Goal: Information Seeking & Learning: Learn about a topic

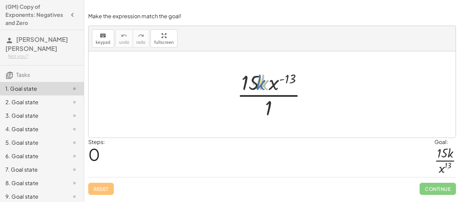
click at [261, 88] on div at bounding box center [275, 94] width 82 height 52
drag, startPoint x: 275, startPoint y: 82, endPoint x: 280, endPoint y: 109, distance: 27.6
click at [280, 109] on div at bounding box center [275, 94] width 82 height 52
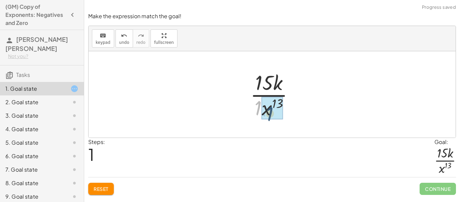
drag, startPoint x: 256, startPoint y: 109, endPoint x: 268, endPoint y: 115, distance: 13.1
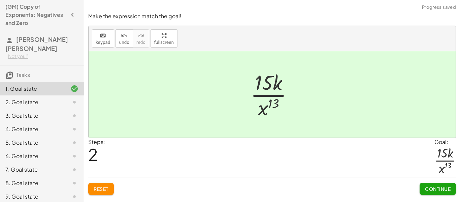
click at [445, 194] on button "Continue" at bounding box center [438, 189] width 36 height 12
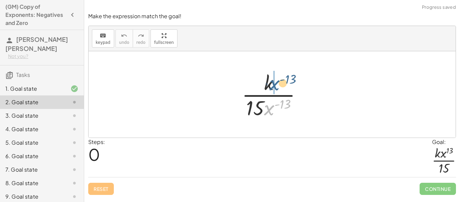
drag, startPoint x: 272, startPoint y: 110, endPoint x: 277, endPoint y: 85, distance: 25.8
click at [277, 85] on div at bounding box center [275, 94] width 72 height 52
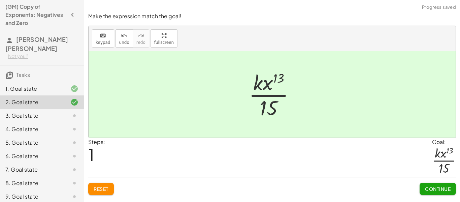
click at [440, 186] on span "Continue" at bounding box center [438, 189] width 26 height 6
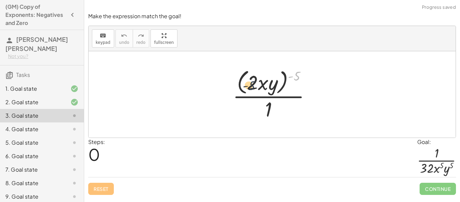
drag, startPoint x: 294, startPoint y: 80, endPoint x: 245, endPoint y: 90, distance: 50.6
click at [245, 90] on div at bounding box center [274, 94] width 90 height 55
drag, startPoint x: 301, startPoint y: 74, endPoint x: 277, endPoint y: 79, distance: 25.1
click at [277, 79] on div at bounding box center [274, 94] width 90 height 55
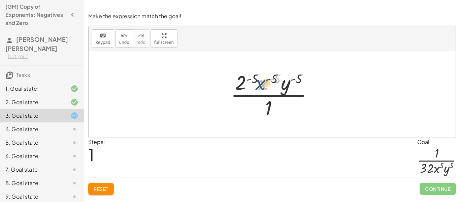
drag, startPoint x: 259, startPoint y: 77, endPoint x: 254, endPoint y: 77, distance: 5.4
click at [254, 77] on div at bounding box center [274, 94] width 95 height 52
drag, startPoint x: 254, startPoint y: 77, endPoint x: 245, endPoint y: 79, distance: 9.2
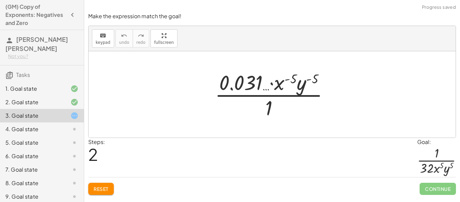
click at [102, 188] on span "Reset" at bounding box center [101, 189] width 15 height 6
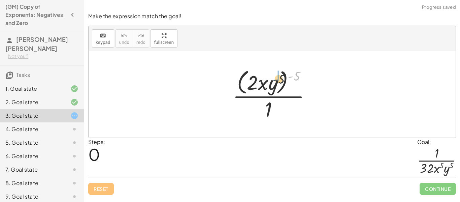
drag, startPoint x: 289, startPoint y: 79, endPoint x: 275, endPoint y: 82, distance: 14.8
click at [275, 82] on div at bounding box center [274, 94] width 90 height 55
drag, startPoint x: 300, startPoint y: 75, endPoint x: 279, endPoint y: 76, distance: 20.9
click at [279, 76] on div at bounding box center [274, 94] width 90 height 55
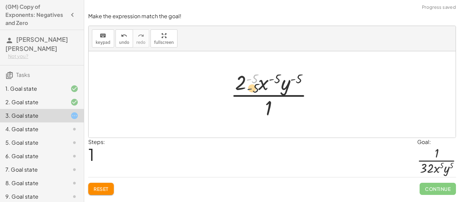
drag, startPoint x: 247, startPoint y: 83, endPoint x: 249, endPoint y: 108, distance: 25.0
click at [249, 108] on div at bounding box center [274, 94] width 95 height 52
drag, startPoint x: 241, startPoint y: 81, endPoint x: 242, endPoint y: 105, distance: 24.3
click at [242, 105] on div at bounding box center [274, 94] width 95 height 52
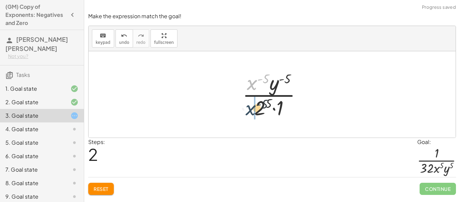
drag, startPoint x: 253, startPoint y: 84, endPoint x: 251, endPoint y: 113, distance: 29.0
click at [251, 113] on div at bounding box center [274, 94] width 71 height 52
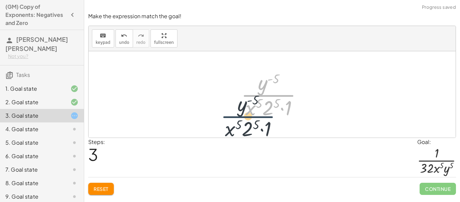
drag, startPoint x: 263, startPoint y: 91, endPoint x: 239, endPoint y: 117, distance: 35.8
click at [239, 117] on div at bounding box center [274, 94] width 73 height 52
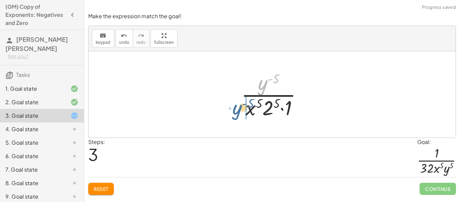
drag, startPoint x: 263, startPoint y: 85, endPoint x: 237, endPoint y: 112, distance: 37.6
click at [237, 112] on div "· ( · 2 · x · y ) ( - 5 ) · 1 · 2 ( - 5 ) · x ( - 5 ) · y ( - 5 ) · 1 · x ( - 5…" at bounding box center [272, 94] width 82 height 55
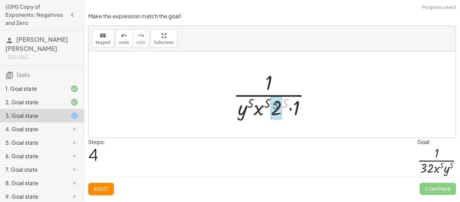
drag, startPoint x: 284, startPoint y: 103, endPoint x: 275, endPoint y: 104, distance: 9.5
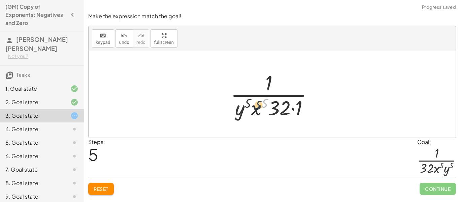
drag, startPoint x: 262, startPoint y: 104, endPoint x: 256, endPoint y: 106, distance: 7.0
click at [256, 106] on div at bounding box center [274, 94] width 95 height 52
drag, startPoint x: 266, startPoint y: 103, endPoint x: 257, endPoint y: 108, distance: 10.6
click at [257, 108] on div at bounding box center [274, 94] width 95 height 52
drag, startPoint x: 262, startPoint y: 102, endPoint x: 257, endPoint y: 101, distance: 5.2
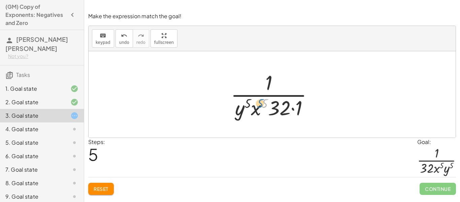
click at [257, 101] on div at bounding box center [274, 94] width 95 height 52
drag, startPoint x: 274, startPoint y: 108, endPoint x: 226, endPoint y: 111, distance: 48.0
click at [226, 111] on div "· ( · 2 · x · y ) ( - 5 ) · 1 · 2 ( - 5 ) · x ( - 5 ) · y ( - 5 ) · 1 · x ( - 5…" at bounding box center [272, 94] width 103 height 55
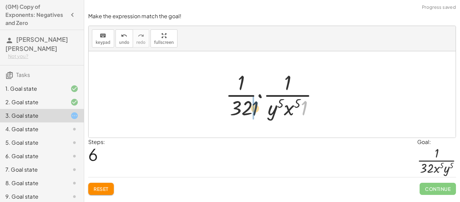
drag, startPoint x: 304, startPoint y: 110, endPoint x: 246, endPoint y: 110, distance: 57.6
click at [246, 110] on div at bounding box center [274, 94] width 105 height 52
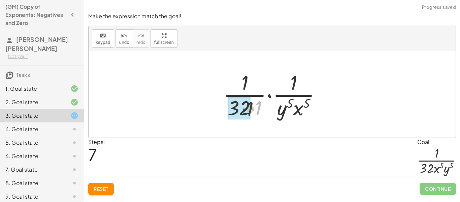
drag, startPoint x: 255, startPoint y: 108, endPoint x: 244, endPoint y: 109, distance: 11.1
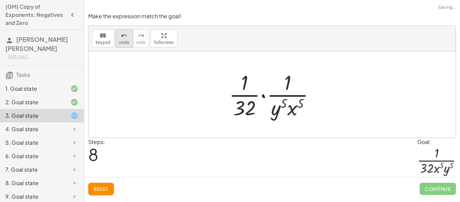
click at [123, 43] on span "undo" at bounding box center [124, 42] width 10 height 5
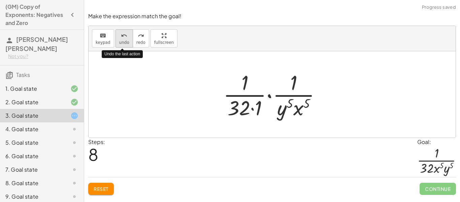
click at [123, 43] on span "undo" at bounding box center [124, 42] width 10 height 5
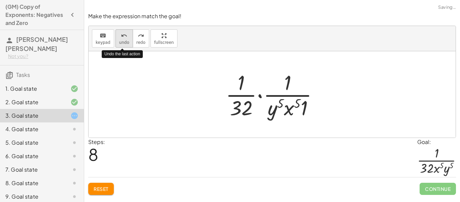
click at [123, 43] on span "undo" at bounding box center [124, 42] width 10 height 5
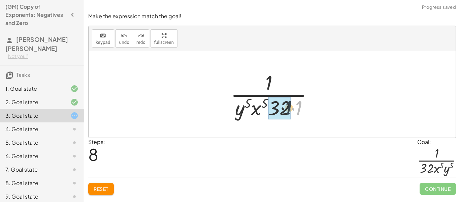
drag, startPoint x: 298, startPoint y: 110, endPoint x: 282, endPoint y: 110, distance: 16.5
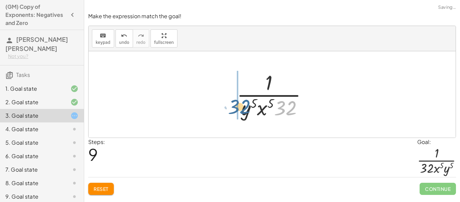
drag, startPoint x: 287, startPoint y: 110, endPoint x: 240, endPoint y: 109, distance: 46.5
click at [240, 109] on div at bounding box center [275, 94] width 83 height 52
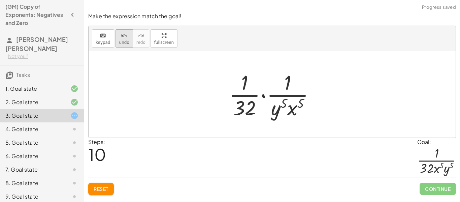
click at [121, 40] on span "undo" at bounding box center [124, 42] width 10 height 5
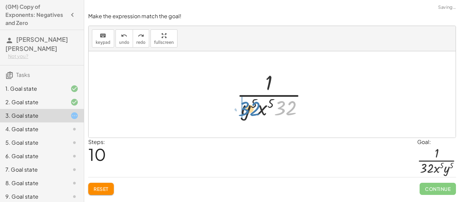
drag, startPoint x: 280, startPoint y: 112, endPoint x: 241, endPoint y: 112, distance: 39.4
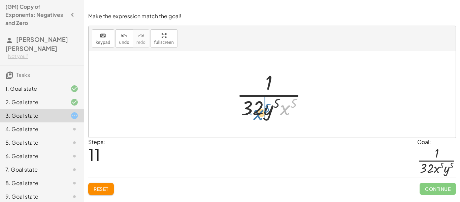
drag, startPoint x: 286, startPoint y: 110, endPoint x: 260, endPoint y: 115, distance: 26.0
click at [260, 115] on div at bounding box center [275, 94] width 83 height 52
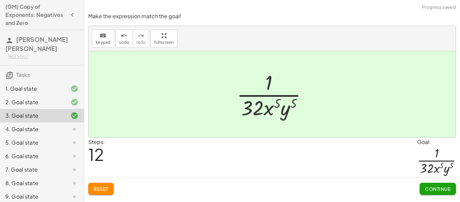
click at [448, 192] on button "Continue" at bounding box center [438, 189] width 36 height 12
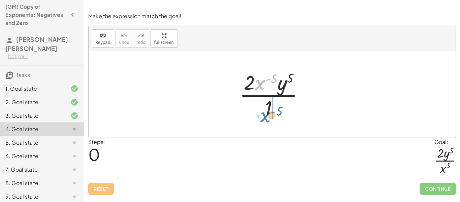
drag, startPoint x: 264, startPoint y: 83, endPoint x: 270, endPoint y: 116, distance: 32.8
click at [270, 116] on div at bounding box center [274, 94] width 77 height 52
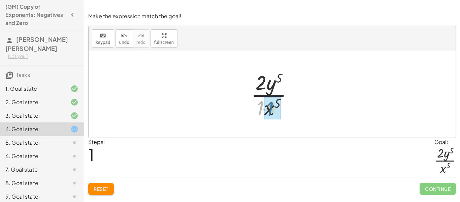
drag, startPoint x: 260, startPoint y: 109, endPoint x: 271, endPoint y: 110, distance: 10.1
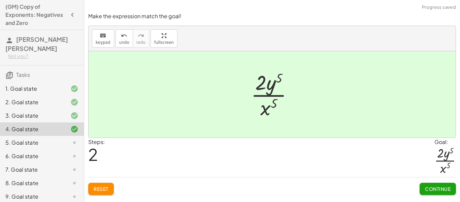
click at [425, 188] on span "Continue" at bounding box center [438, 189] width 26 height 6
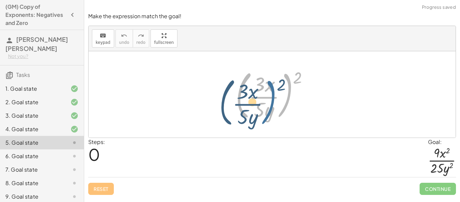
drag, startPoint x: 291, startPoint y: 76, endPoint x: 282, endPoint y: 79, distance: 9.7
click at [282, 79] on div at bounding box center [274, 94] width 85 height 56
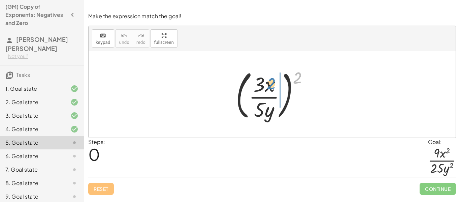
drag, startPoint x: 293, startPoint y: 77, endPoint x: 267, endPoint y: 84, distance: 27.8
click at [267, 84] on div at bounding box center [274, 94] width 85 height 56
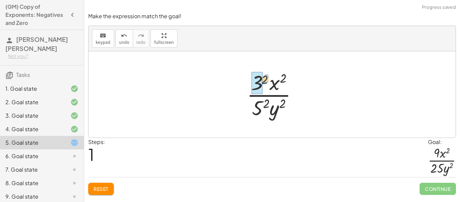
drag, startPoint x: 265, startPoint y: 78, endPoint x: 257, endPoint y: 85, distance: 10.0
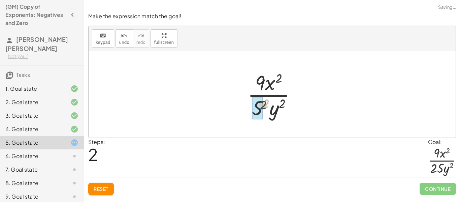
drag, startPoint x: 267, startPoint y: 102, endPoint x: 259, endPoint y: 106, distance: 8.7
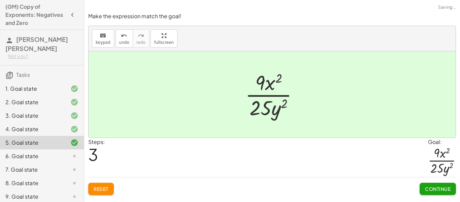
click at [436, 194] on button "Continue" at bounding box center [438, 189] width 36 height 12
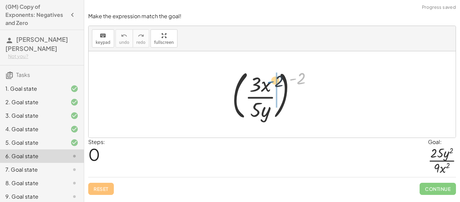
drag, startPoint x: 296, startPoint y: 83, endPoint x: 272, endPoint y: 87, distance: 24.6
click at [272, 87] on div at bounding box center [275, 94] width 92 height 56
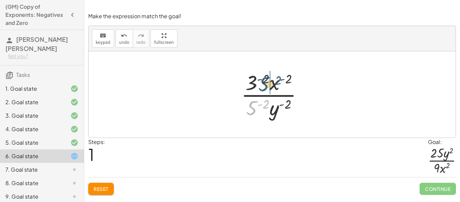
drag, startPoint x: 253, startPoint y: 109, endPoint x: 266, endPoint y: 84, distance: 27.6
click at [266, 84] on div at bounding box center [275, 94] width 74 height 52
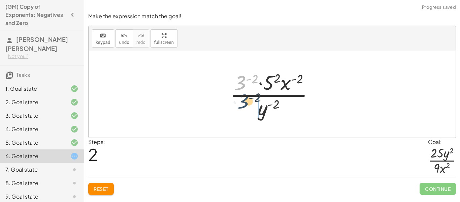
drag, startPoint x: 239, startPoint y: 79, endPoint x: 242, endPoint y: 104, distance: 25.5
click at [242, 104] on div at bounding box center [275, 94] width 96 height 52
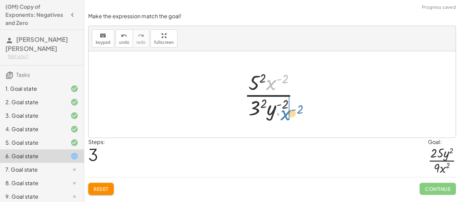
drag, startPoint x: 275, startPoint y: 85, endPoint x: 289, endPoint y: 116, distance: 33.9
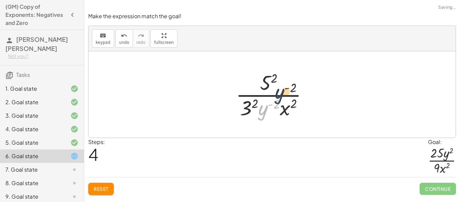
drag, startPoint x: 265, startPoint y: 113, endPoint x: 284, endPoint y: 91, distance: 28.9
click at [284, 91] on div at bounding box center [274, 94] width 84 height 52
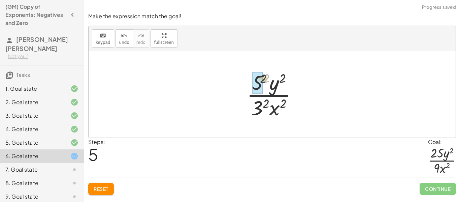
drag, startPoint x: 268, startPoint y: 80, endPoint x: 258, endPoint y: 81, distance: 9.9
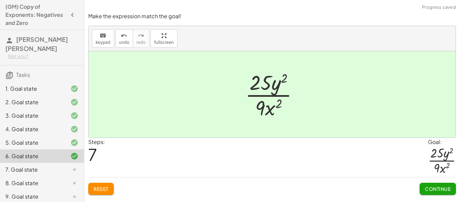
click at [437, 187] on span "Continue" at bounding box center [438, 189] width 26 height 6
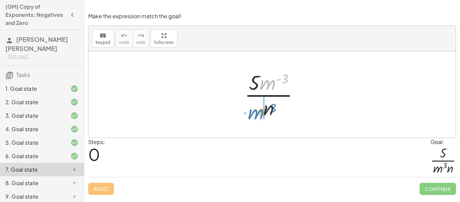
drag, startPoint x: 274, startPoint y: 83, endPoint x: 261, endPoint y: 112, distance: 32.2
click at [261, 112] on div at bounding box center [274, 94] width 67 height 52
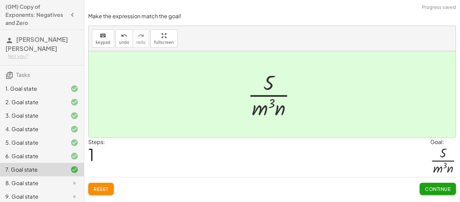
click at [443, 189] on span "Continue" at bounding box center [438, 189] width 26 height 6
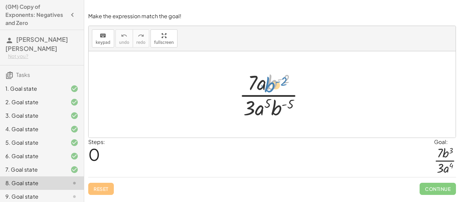
drag, startPoint x: 272, startPoint y: 84, endPoint x: 268, endPoint y: 86, distance: 4.1
click at [268, 86] on div at bounding box center [274, 94] width 77 height 52
drag, startPoint x: 273, startPoint y: 111, endPoint x: 289, endPoint y: 78, distance: 36.0
click at [289, 78] on div at bounding box center [274, 94] width 77 height 52
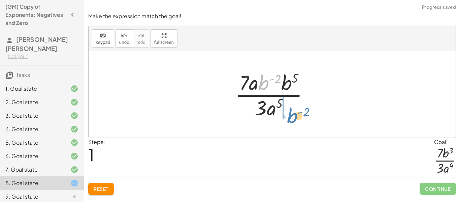
drag, startPoint x: 267, startPoint y: 83, endPoint x: 295, endPoint y: 116, distance: 43.5
click at [295, 116] on div at bounding box center [275, 94] width 86 height 52
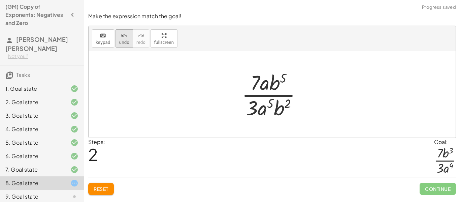
click at [124, 40] on span "undo" at bounding box center [124, 42] width 10 height 5
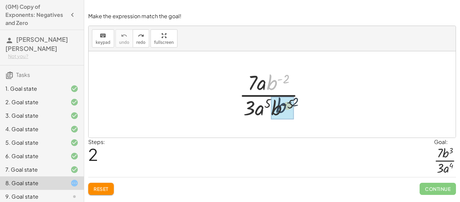
drag, startPoint x: 271, startPoint y: 86, endPoint x: 280, endPoint y: 109, distance: 25.2
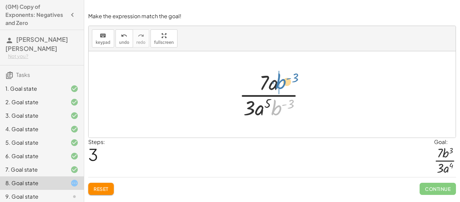
drag, startPoint x: 277, startPoint y: 111, endPoint x: 281, endPoint y: 84, distance: 26.5
click at [281, 84] on div at bounding box center [275, 94] width 78 height 52
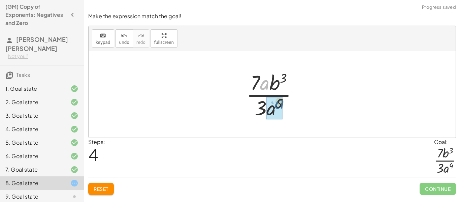
drag, startPoint x: 263, startPoint y: 85, endPoint x: 279, endPoint y: 107, distance: 27.3
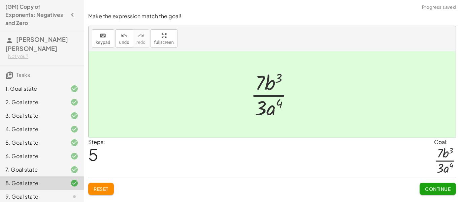
click at [442, 187] on span "Continue" at bounding box center [438, 189] width 26 height 6
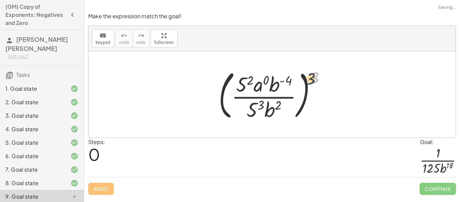
drag, startPoint x: 317, startPoint y: 81, endPoint x: 293, endPoint y: 88, distance: 24.6
click at [293, 88] on div at bounding box center [274, 94] width 119 height 56
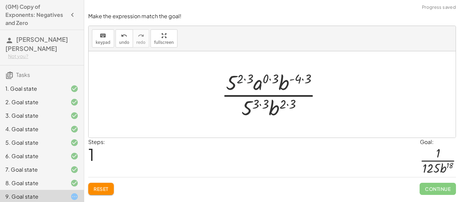
drag, startPoint x: 243, startPoint y: 80, endPoint x: 231, endPoint y: 81, distance: 11.5
click at [231, 81] on div at bounding box center [274, 94] width 113 height 52
click at [242, 80] on div at bounding box center [274, 94] width 113 height 52
drag, startPoint x: 248, startPoint y: 78, endPoint x: 239, endPoint y: 80, distance: 9.6
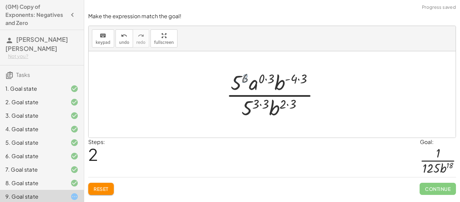
click at [239, 80] on div at bounding box center [274, 94] width 103 height 52
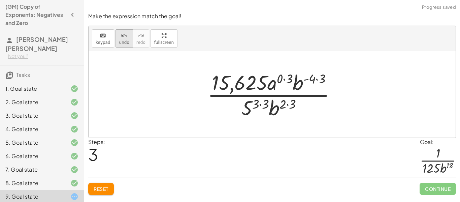
click at [120, 40] on span "undo" at bounding box center [124, 42] width 10 height 5
click at [125, 41] on span "undo" at bounding box center [124, 42] width 10 height 5
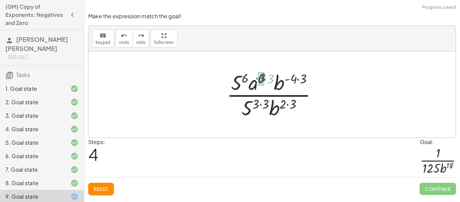
drag, startPoint x: 270, startPoint y: 80, endPoint x: 260, endPoint y: 79, distance: 9.8
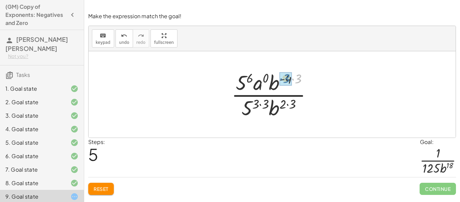
drag, startPoint x: 297, startPoint y: 82, endPoint x: 285, endPoint y: 81, distance: 11.8
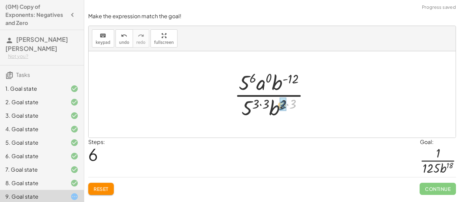
drag, startPoint x: 296, startPoint y: 102, endPoint x: 285, endPoint y: 103, distance: 11.2
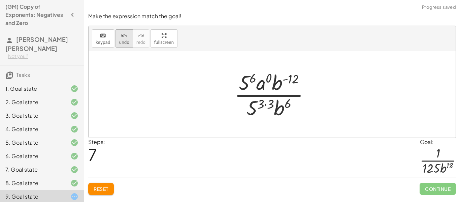
click at [119, 41] on span "undo" at bounding box center [124, 42] width 10 height 5
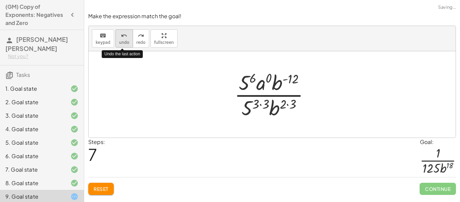
click at [119, 41] on span "undo" at bounding box center [124, 42] width 10 height 5
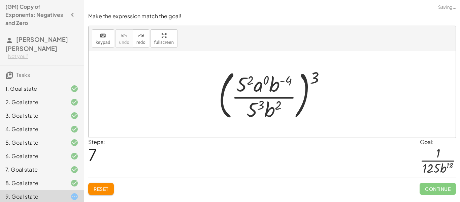
click at [99, 192] on button "Reset" at bounding box center [101, 189] width 26 height 12
click at [101, 189] on div "Reset Continue" at bounding box center [272, 186] width 368 height 18
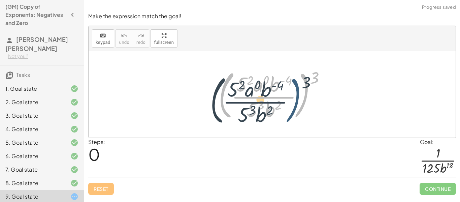
drag, startPoint x: 308, startPoint y: 77, endPoint x: 300, endPoint y: 83, distance: 9.5
click at [300, 83] on div at bounding box center [274, 94] width 119 height 56
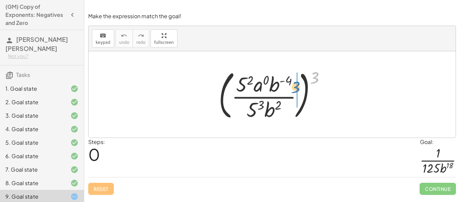
drag, startPoint x: 313, startPoint y: 80, endPoint x: 294, endPoint y: 90, distance: 21.1
click at [294, 90] on div at bounding box center [274, 94] width 119 height 56
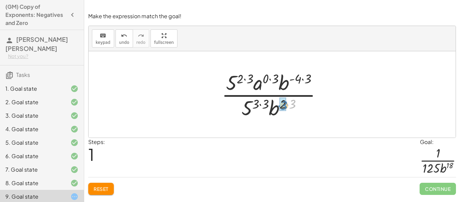
drag, startPoint x: 294, startPoint y: 105, endPoint x: 285, endPoint y: 106, distance: 8.5
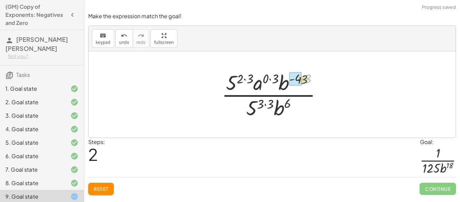
drag, startPoint x: 308, startPoint y: 79, endPoint x: 298, endPoint y: 80, distance: 9.5
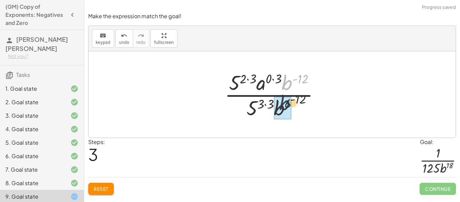
drag, startPoint x: 283, startPoint y: 81, endPoint x: 278, endPoint y: 109, distance: 28.9
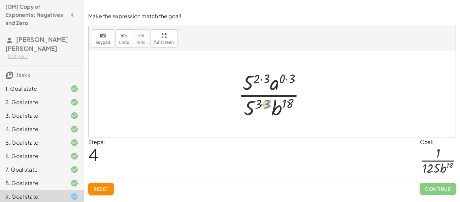
click at [267, 102] on div at bounding box center [275, 94] width 80 height 52
drag, startPoint x: 268, startPoint y: 104, endPoint x: 260, endPoint y: 105, distance: 8.3
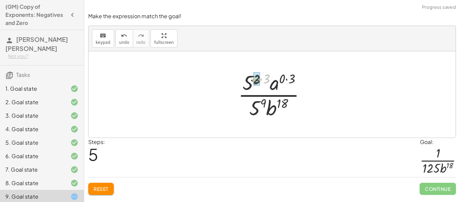
drag, startPoint x: 267, startPoint y: 80, endPoint x: 256, endPoint y: 81, distance: 10.5
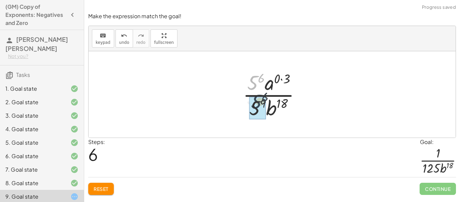
drag, startPoint x: 251, startPoint y: 83, endPoint x: 255, endPoint y: 105, distance: 22.2
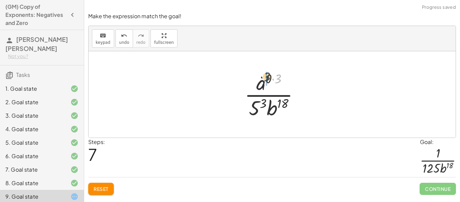
drag, startPoint x: 277, startPoint y: 81, endPoint x: 259, endPoint y: 75, distance: 18.9
click at [259, 75] on div at bounding box center [274, 94] width 67 height 52
drag, startPoint x: 277, startPoint y: 78, endPoint x: 269, endPoint y: 79, distance: 8.1
drag, startPoint x: 275, startPoint y: 79, endPoint x: 263, endPoint y: 88, distance: 15.1
drag, startPoint x: 264, startPoint y: 106, endPoint x: 252, endPoint y: 110, distance: 12.1
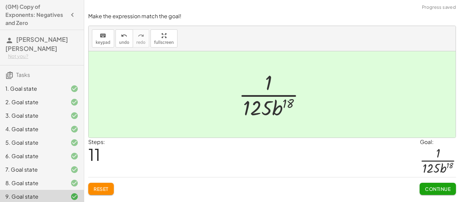
click at [431, 191] on span "Continue" at bounding box center [438, 189] width 26 height 6
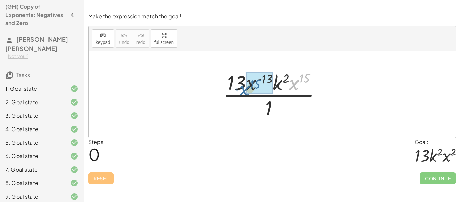
drag, startPoint x: 298, startPoint y: 85, endPoint x: 249, endPoint y: 91, distance: 49.3
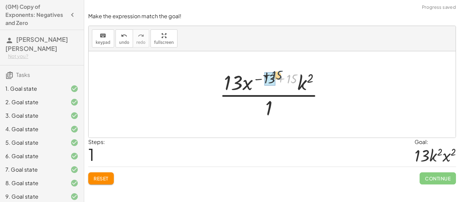
drag, startPoint x: 288, startPoint y: 80, endPoint x: 266, endPoint y: 77, distance: 22.1
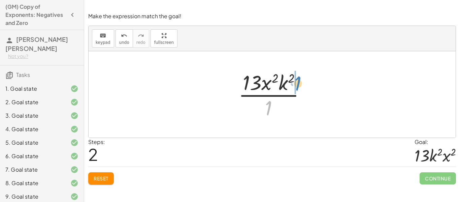
drag, startPoint x: 270, startPoint y: 104, endPoint x: 300, endPoint y: 80, distance: 38.1
click at [300, 80] on div at bounding box center [274, 94] width 79 height 52
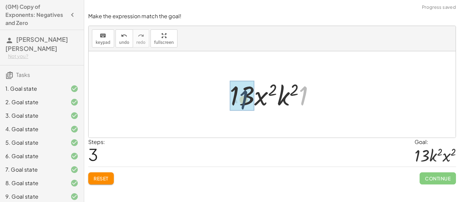
drag, startPoint x: 306, startPoint y: 93, endPoint x: 240, endPoint y: 97, distance: 65.8
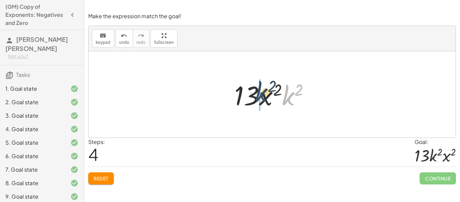
drag, startPoint x: 290, startPoint y: 100, endPoint x: 262, endPoint y: 97, distance: 28.2
click at [262, 97] on div at bounding box center [275, 94] width 88 height 35
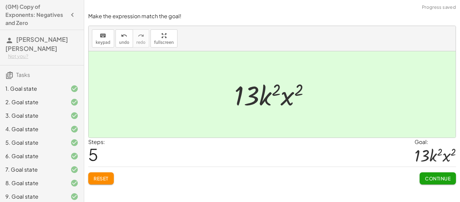
click at [438, 175] on button "Continue" at bounding box center [438, 178] width 36 height 12
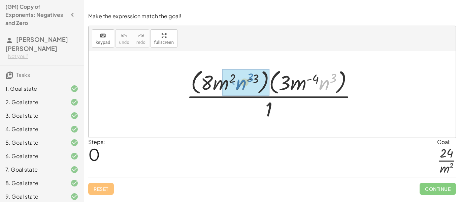
drag, startPoint x: 323, startPoint y: 87, endPoint x: 240, endPoint y: 86, distance: 83.2
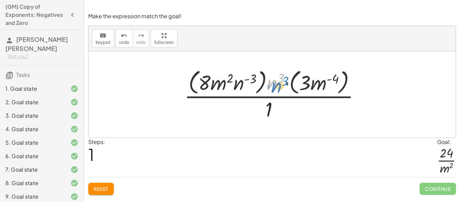
drag, startPoint x: 257, startPoint y: 84, endPoint x: 278, endPoint y: 89, distance: 21.7
click at [278, 89] on div at bounding box center [275, 94] width 188 height 55
click at [115, 186] on div "Reset Continue" at bounding box center [272, 186] width 368 height 18
click at [108, 186] on span "Reset" at bounding box center [101, 189] width 15 height 6
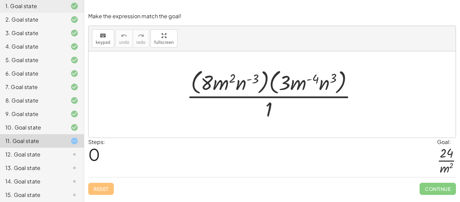
scroll to position [117, 0]
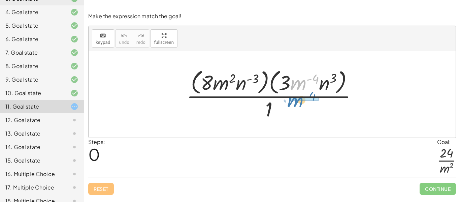
drag, startPoint x: 295, startPoint y: 86, endPoint x: 292, endPoint y: 103, distance: 18.2
click at [292, 103] on div at bounding box center [274, 94] width 183 height 55
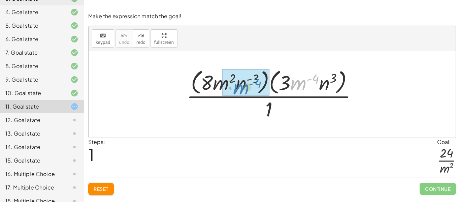
drag, startPoint x: 304, startPoint y: 84, endPoint x: 248, endPoint y: 88, distance: 55.7
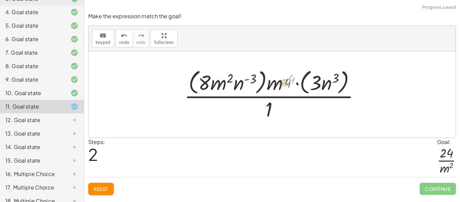
drag, startPoint x: 284, startPoint y: 84, endPoint x: 279, endPoint y: 85, distance: 4.9
click at [279, 85] on div at bounding box center [275, 94] width 188 height 55
drag, startPoint x: 275, startPoint y: 86, endPoint x: 288, endPoint y: 112, distance: 28.6
click at [288, 112] on div at bounding box center [275, 94] width 188 height 55
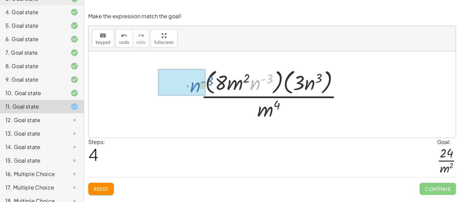
drag, startPoint x: 259, startPoint y: 85, endPoint x: 198, endPoint y: 88, distance: 61.4
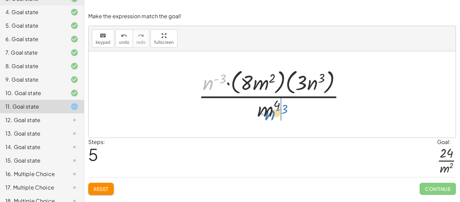
drag, startPoint x: 210, startPoint y: 82, endPoint x: 272, endPoint y: 112, distance: 69.0
click at [272, 112] on div at bounding box center [274, 94] width 159 height 55
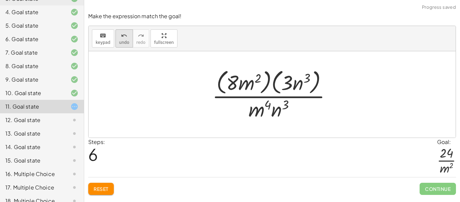
click at [122, 36] on icon "undo" at bounding box center [124, 36] width 6 height 8
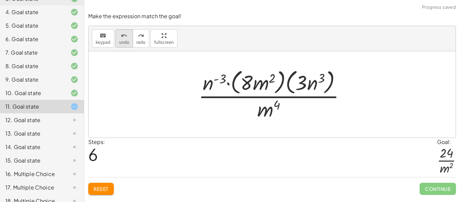
click at [121, 37] on icon "undo" at bounding box center [124, 36] width 6 height 8
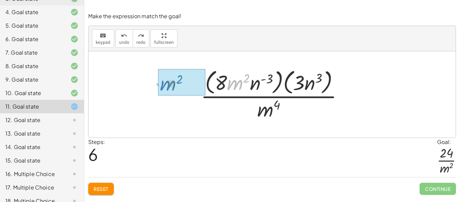
drag, startPoint x: 233, startPoint y: 82, endPoint x: 162, endPoint y: 83, distance: 70.8
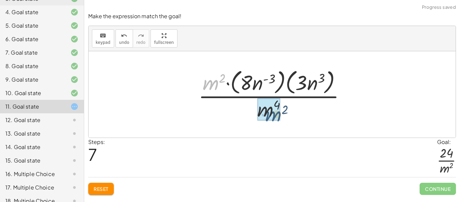
drag, startPoint x: 213, startPoint y: 84, endPoint x: 278, endPoint y: 116, distance: 72.6
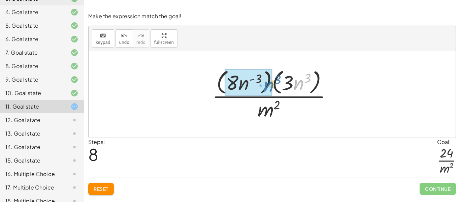
drag, startPoint x: 302, startPoint y: 88, endPoint x: 272, endPoint y: 90, distance: 30.0
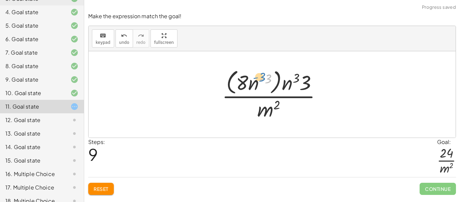
drag, startPoint x: 259, startPoint y: 85, endPoint x: 251, endPoint y: 83, distance: 8.7
click at [251, 83] on div at bounding box center [275, 94] width 112 height 55
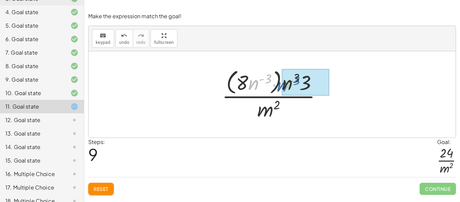
drag, startPoint x: 252, startPoint y: 87, endPoint x: 281, endPoint y: 89, distance: 28.7
click at [281, 89] on div at bounding box center [275, 94] width 112 height 55
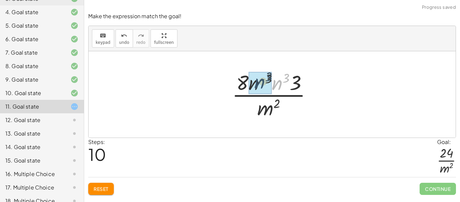
drag, startPoint x: 283, startPoint y: 87, endPoint x: 263, endPoint y: 87, distance: 19.5
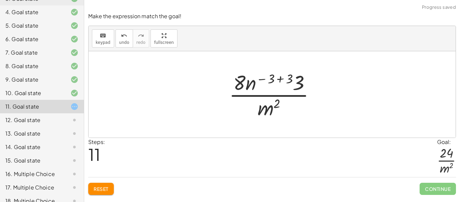
click at [273, 76] on div at bounding box center [275, 94] width 98 height 52
drag, startPoint x: 290, startPoint y: 80, endPoint x: 273, endPoint y: 80, distance: 17.2
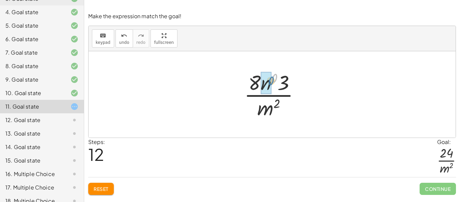
drag, startPoint x: 274, startPoint y: 77, endPoint x: 269, endPoint y: 81, distance: 6.5
drag, startPoint x: 284, startPoint y: 83, endPoint x: 254, endPoint y: 83, distance: 30.0
drag, startPoint x: 282, startPoint y: 86, endPoint x: 258, endPoint y: 84, distance: 24.0
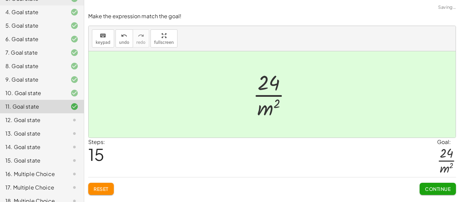
click at [442, 185] on button "Continue" at bounding box center [438, 189] width 36 height 12
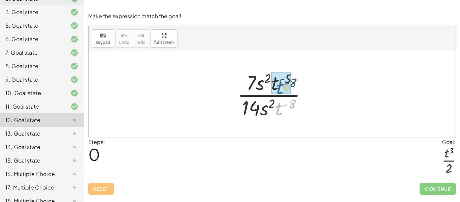
drag, startPoint x: 281, startPoint y: 111, endPoint x: 282, endPoint y: 89, distance: 21.6
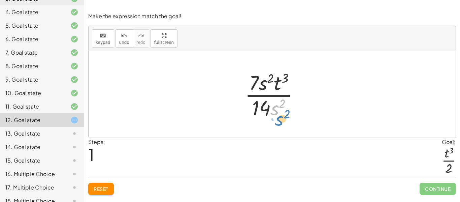
drag, startPoint x: 278, startPoint y: 113, endPoint x: 283, endPoint y: 125, distance: 12.8
click at [283, 125] on div "· 7 · s 2 · t ( - 5 ) · 14 · s 2 · t ( - 8 ) · 7 · s 2 · t ( − 5 + 8 ) · 14 · s…" at bounding box center [272, 94] width 367 height 86
drag, startPoint x: 264, startPoint y: 85, endPoint x: 277, endPoint y: 108, distance: 26.4
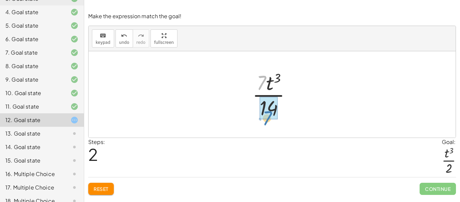
drag, startPoint x: 262, startPoint y: 89, endPoint x: 269, endPoint y: 120, distance: 31.1
click at [269, 120] on div at bounding box center [274, 94] width 51 height 52
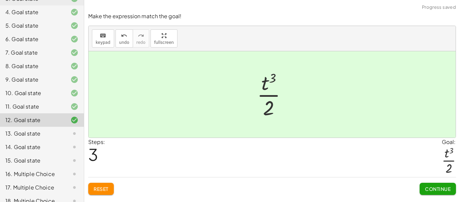
click at [456, 185] on button "Continue" at bounding box center [438, 189] width 36 height 12
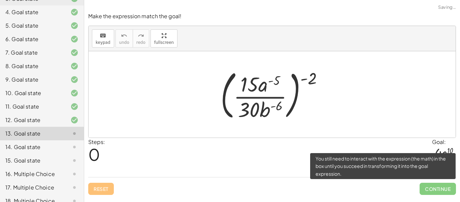
click at [451, 185] on span "Continue" at bounding box center [438, 189] width 36 height 12
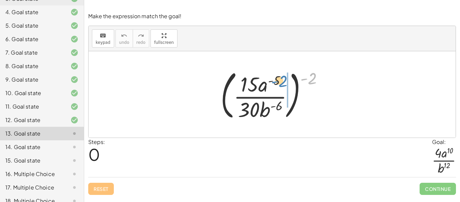
drag, startPoint x: 306, startPoint y: 81, endPoint x: 278, endPoint y: 84, distance: 28.8
click at [278, 84] on div at bounding box center [274, 94] width 115 height 56
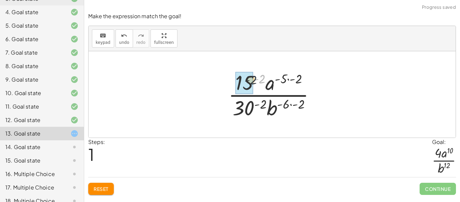
drag, startPoint x: 263, startPoint y: 79, endPoint x: 249, endPoint y: 82, distance: 15.3
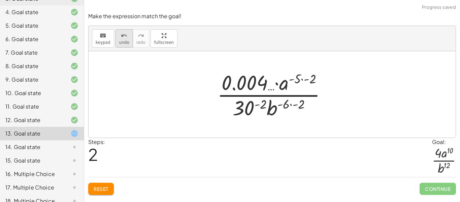
click at [121, 37] on icon "undo" at bounding box center [124, 36] width 6 height 8
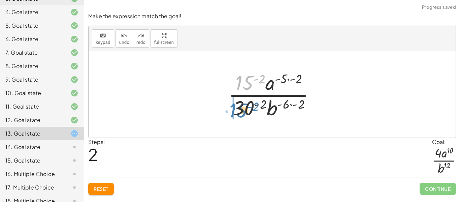
drag, startPoint x: 236, startPoint y: 81, endPoint x: 230, endPoint y: 109, distance: 28.3
click at [230, 109] on div at bounding box center [274, 94] width 99 height 52
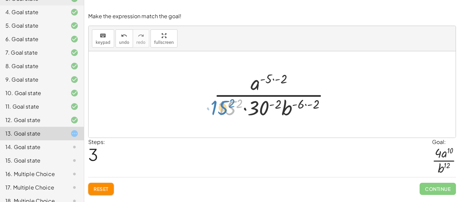
drag, startPoint x: 230, startPoint y: 109, endPoint x: 226, endPoint y: 109, distance: 4.4
click at [226, 109] on div at bounding box center [275, 94] width 128 height 52
click at [278, 102] on div at bounding box center [275, 94] width 128 height 52
drag, startPoint x: 316, startPoint y: 104, endPoint x: 296, endPoint y: 103, distance: 20.2
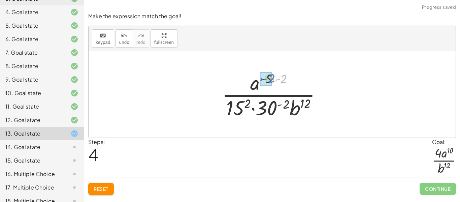
drag, startPoint x: 284, startPoint y: 82, endPoint x: 272, endPoint y: 83, distance: 12.8
click at [120, 42] on span "undo" at bounding box center [124, 42] width 10 height 5
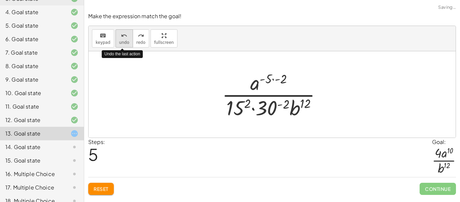
click at [120, 42] on span "undo" at bounding box center [124, 42] width 10 height 5
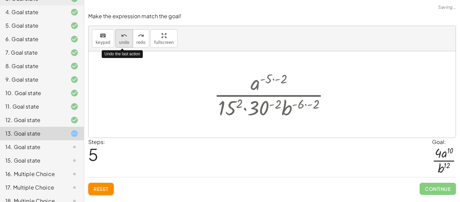
click at [120, 42] on span "undo" at bounding box center [124, 42] width 10 height 5
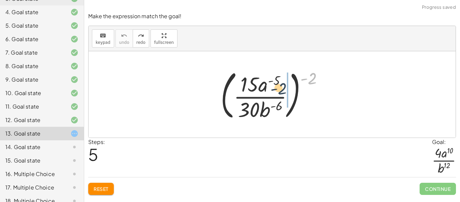
drag, startPoint x: 316, startPoint y: 77, endPoint x: 283, endPoint y: 88, distance: 34.7
click at [283, 88] on div at bounding box center [274, 94] width 115 height 56
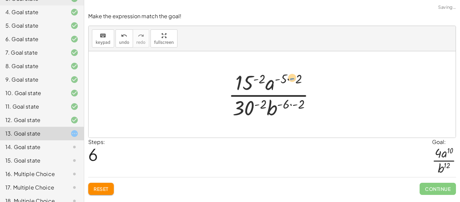
click at [294, 79] on div at bounding box center [274, 94] width 99 height 52
click at [290, 97] on div at bounding box center [274, 94] width 99 height 52
drag, startPoint x: 300, startPoint y: 81, endPoint x: 286, endPoint y: 81, distance: 13.8
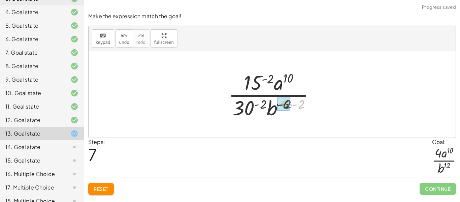
drag, startPoint x: 302, startPoint y: 103, endPoint x: 285, endPoint y: 104, distance: 16.2
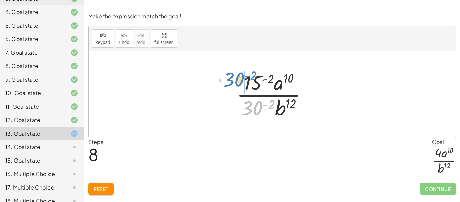
drag, startPoint x: 260, startPoint y: 115, endPoint x: 241, endPoint y: 87, distance: 34.1
click at [241, 87] on div at bounding box center [275, 94] width 83 height 52
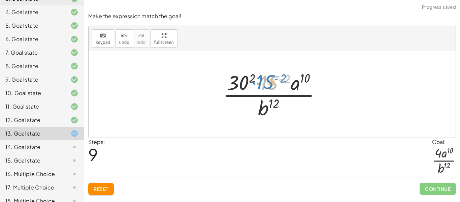
drag, startPoint x: 277, startPoint y: 84, endPoint x: 274, endPoint y: 83, distance: 3.5
click at [274, 83] on div at bounding box center [275, 94] width 110 height 52
drag, startPoint x: 272, startPoint y: 83, endPoint x: 226, endPoint y: 84, distance: 45.5
click at [226, 84] on div at bounding box center [275, 94] width 110 height 52
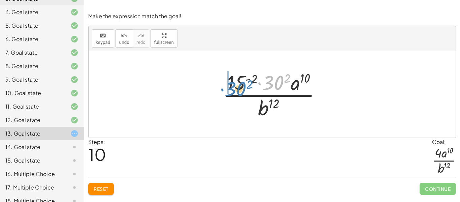
drag, startPoint x: 277, startPoint y: 81, endPoint x: 238, endPoint y: 87, distance: 39.6
click at [238, 87] on div at bounding box center [275, 94] width 110 height 52
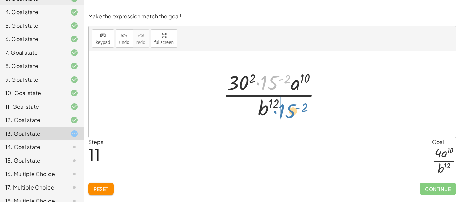
drag, startPoint x: 273, startPoint y: 79, endPoint x: 291, endPoint y: 108, distance: 34.3
click at [291, 108] on div at bounding box center [275, 94] width 110 height 52
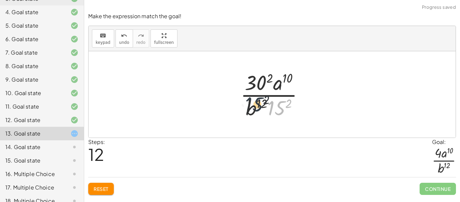
drag, startPoint x: 278, startPoint y: 106, endPoint x: 250, endPoint y: 101, distance: 28.0
click at [250, 101] on div at bounding box center [274, 94] width 75 height 52
click at [256, 90] on div at bounding box center [274, 94] width 75 height 52
click at [257, 101] on div at bounding box center [274, 94] width 77 height 52
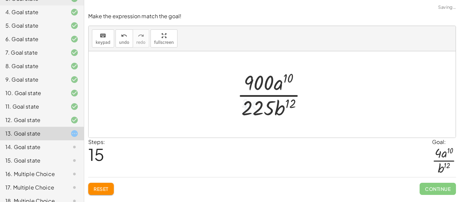
click at [259, 94] on div at bounding box center [275, 94] width 82 height 52
click at [259, 103] on div at bounding box center [275, 94] width 82 height 52
click at [259, 93] on div at bounding box center [275, 94] width 82 height 52
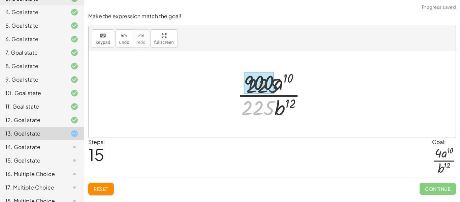
drag, startPoint x: 256, startPoint y: 106, endPoint x: 260, endPoint y: 86, distance: 20.6
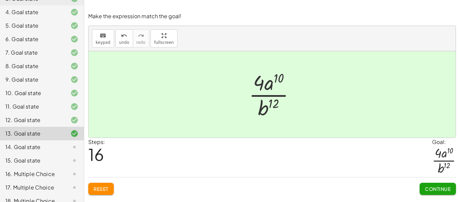
click at [438, 192] on button "Continue" at bounding box center [438, 189] width 36 height 12
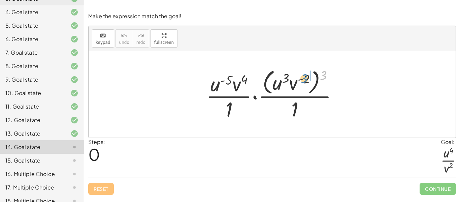
drag, startPoint x: 324, startPoint y: 76, endPoint x: 306, endPoint y: 79, distance: 18.1
click at [306, 79] on div at bounding box center [275, 94] width 144 height 55
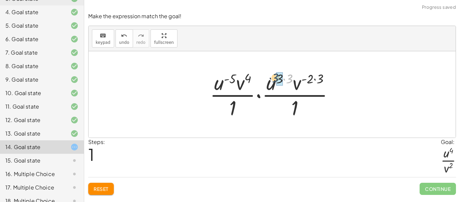
drag, startPoint x: 292, startPoint y: 77, endPoint x: 278, endPoint y: 76, distance: 14.2
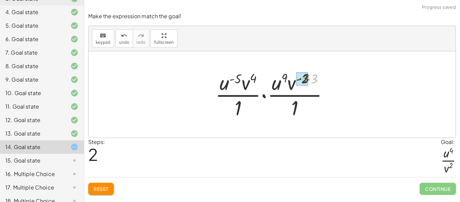
drag, startPoint x: 313, startPoint y: 78, endPoint x: 302, endPoint y: 77, distance: 11.1
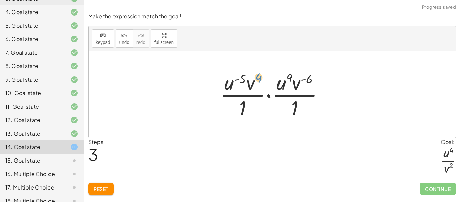
click at [253, 80] on div at bounding box center [275, 94] width 116 height 52
click at [252, 85] on div at bounding box center [275, 94] width 116 height 52
drag, startPoint x: 280, startPoint y: 88, endPoint x: 228, endPoint y: 89, distance: 51.9
click at [228, 89] on div at bounding box center [275, 94] width 116 height 52
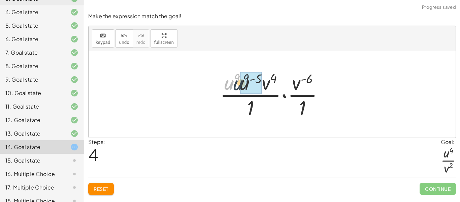
drag, startPoint x: 229, startPoint y: 87, endPoint x: 242, endPoint y: 87, distance: 13.1
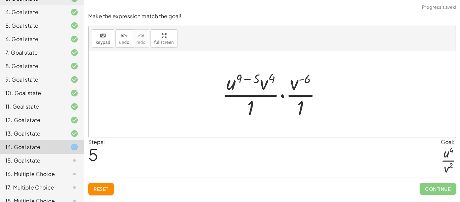
click at [230, 87] on div at bounding box center [275, 94] width 112 height 52
drag, startPoint x: 255, startPoint y: 79, endPoint x: 238, endPoint y: 77, distance: 17.2
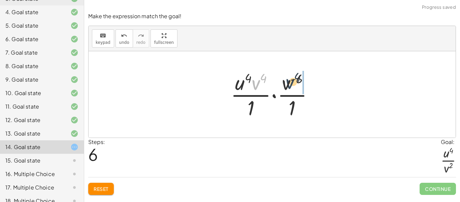
drag, startPoint x: 259, startPoint y: 83, endPoint x: 294, endPoint y: 83, distance: 35.4
click at [294, 83] on div at bounding box center [274, 94] width 95 height 52
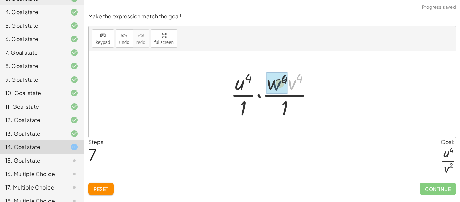
drag, startPoint x: 293, startPoint y: 81, endPoint x: 275, endPoint y: 82, distance: 18.6
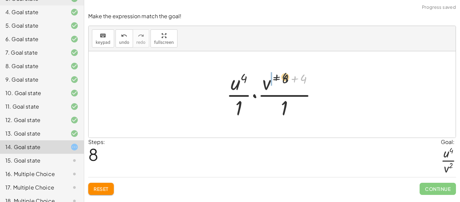
drag, startPoint x: 305, startPoint y: 79, endPoint x: 281, endPoint y: 77, distance: 24.0
click at [281, 77] on div at bounding box center [274, 94] width 103 height 52
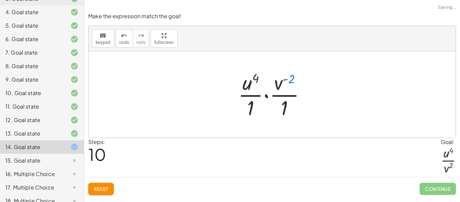
click at [290, 79] on div at bounding box center [275, 94] width 80 height 52
drag, startPoint x: 279, startPoint y: 85, endPoint x: 273, endPoint y: 88, distance: 6.3
click at [273, 88] on div at bounding box center [275, 94] width 80 height 52
drag, startPoint x: 285, startPoint y: 108, endPoint x: 254, endPoint y: 108, distance: 31.7
click at [254, 108] on div at bounding box center [275, 94] width 80 height 52
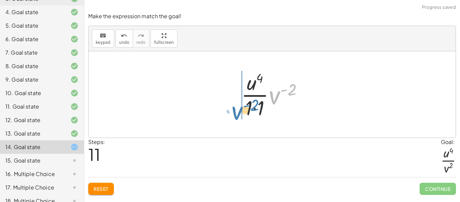
drag, startPoint x: 274, startPoint y: 96, endPoint x: 237, endPoint y: 112, distance: 40.7
click at [237, 112] on div "· · [GEOGRAPHIC_DATA] ( - 5 ) · v 4 · 1 · · ( [GEOGRAPHIC_DATA] [GEOGRAPHIC_DAT…" at bounding box center [272, 94] width 82 height 55
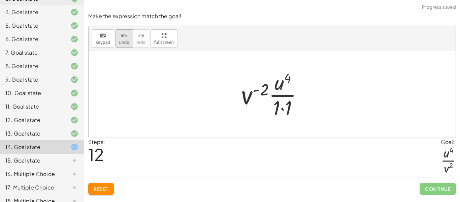
click at [122, 45] on button "undo undo" at bounding box center [125, 38] width 18 height 18
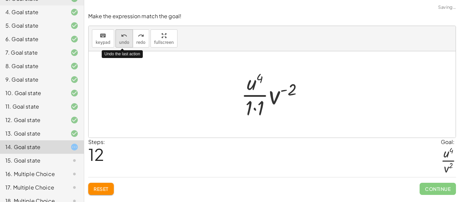
click at [122, 45] on button "undo undo" at bounding box center [125, 38] width 18 height 18
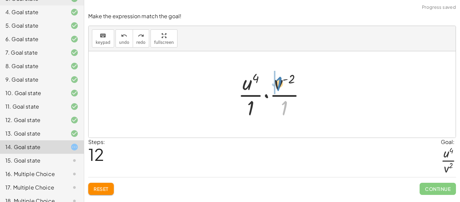
drag, startPoint x: 285, startPoint y: 103, endPoint x: 280, endPoint y: 79, distance: 24.9
click at [280, 79] on div at bounding box center [275, 94] width 80 height 52
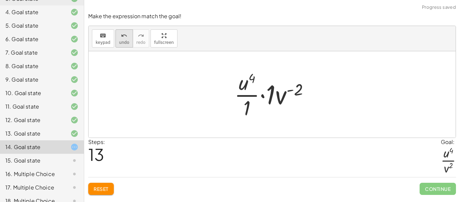
click at [130, 40] on button "undo undo" at bounding box center [125, 38] width 18 height 18
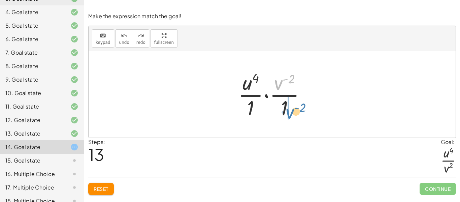
drag, startPoint x: 278, startPoint y: 86, endPoint x: 288, endPoint y: 114, distance: 30.4
drag, startPoint x: 277, startPoint y: 109, endPoint x: 293, endPoint y: 115, distance: 17.4
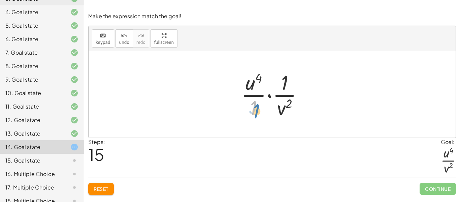
click at [257, 111] on div at bounding box center [275, 94] width 74 height 52
drag, startPoint x: 282, startPoint y: 111, endPoint x: 255, endPoint y: 113, distance: 27.0
click at [255, 113] on div at bounding box center [275, 94] width 74 height 52
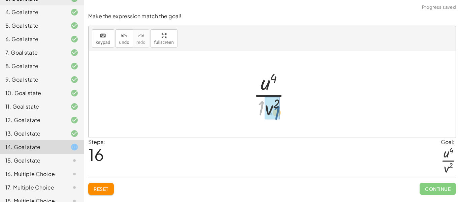
drag, startPoint x: 259, startPoint y: 108, endPoint x: 274, endPoint y: 113, distance: 16.2
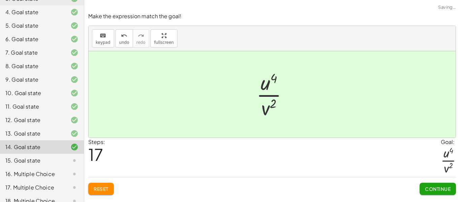
click at [0, 0] on div "Make the expression match the goal! keyboard keypad undo undo redo redo fullscr…" at bounding box center [0, 0] width 0 height 0
click at [437, 191] on span "Continue" at bounding box center [438, 189] width 26 height 6
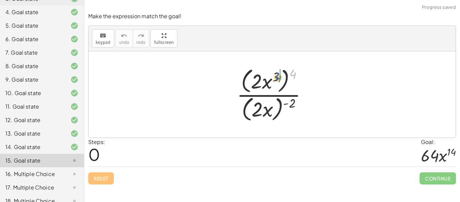
drag, startPoint x: 290, startPoint y: 73, endPoint x: 274, endPoint y: 77, distance: 15.9
click at [274, 77] on div at bounding box center [275, 94] width 83 height 58
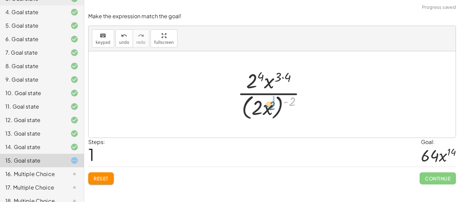
drag, startPoint x: 295, startPoint y: 101, endPoint x: 275, endPoint y: 105, distance: 20.8
click at [275, 105] on div at bounding box center [274, 94] width 81 height 55
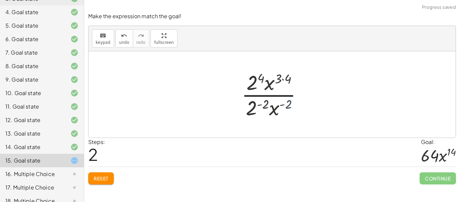
click at [285, 103] on div at bounding box center [274, 94] width 73 height 52
drag, startPoint x: 262, startPoint y: 104, endPoint x: 253, endPoint y: 107, distance: 10.1
click at [253, 107] on div at bounding box center [274, 94] width 73 height 52
click at [128, 38] on button "undo undo" at bounding box center [125, 38] width 18 height 18
drag, startPoint x: 260, startPoint y: 112, endPoint x: 253, endPoint y: 114, distance: 7.3
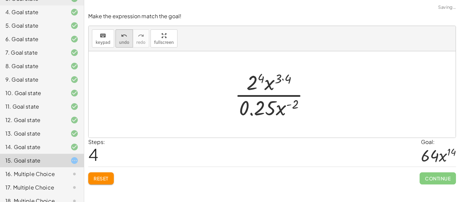
click at [120, 41] on span "undo" at bounding box center [124, 42] width 10 height 5
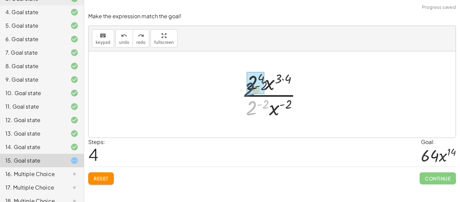
drag, startPoint x: 252, startPoint y: 109, endPoint x: 249, endPoint y: 84, distance: 25.8
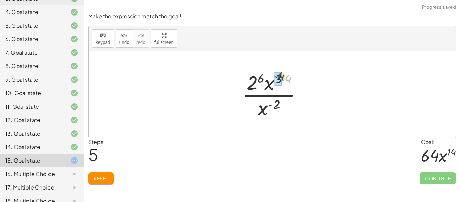
drag, startPoint x: 289, startPoint y: 82, endPoint x: 278, endPoint y: 79, distance: 11.2
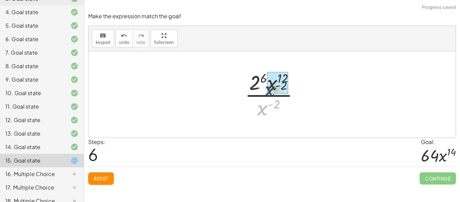
drag, startPoint x: 263, startPoint y: 107, endPoint x: 273, endPoint y: 80, distance: 29.2
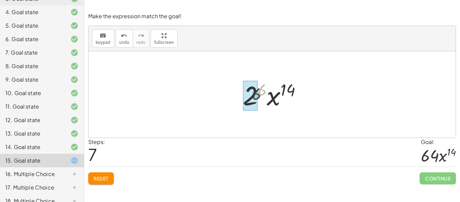
drag, startPoint x: 261, startPoint y: 93, endPoint x: 254, endPoint y: 98, distance: 8.4
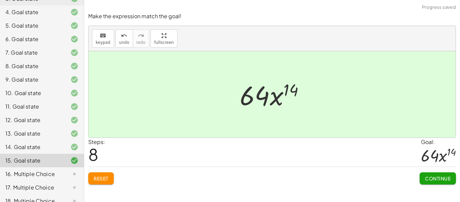
click at [435, 177] on span "Continue" at bounding box center [438, 178] width 26 height 6
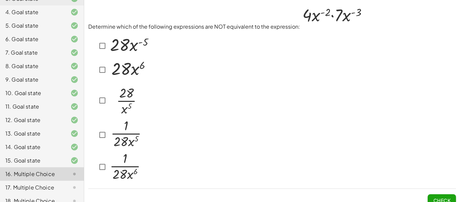
click at [113, 69] on img at bounding box center [128, 69] width 41 height 22
click at [431, 196] on button "Check" at bounding box center [442, 200] width 28 height 12
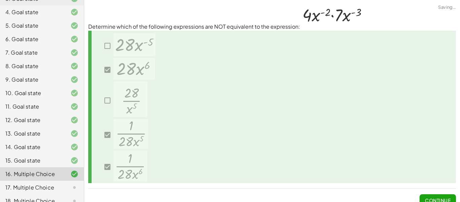
click at [40, 185] on div "17. Multiple Choice" at bounding box center [42, 187] width 84 height 13
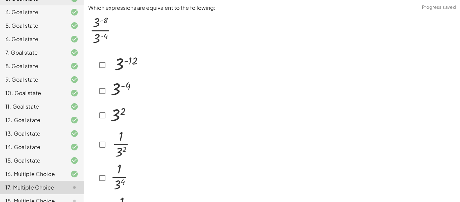
click at [43, 194] on div "16. Multiple Choice" at bounding box center [42, 200] width 84 height 13
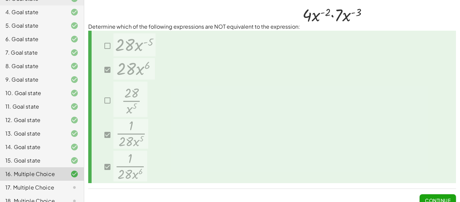
click at [39, 183] on div "17. Multiple Choice" at bounding box center [32, 187] width 54 height 8
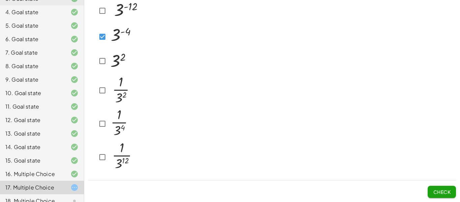
scroll to position [0, 0]
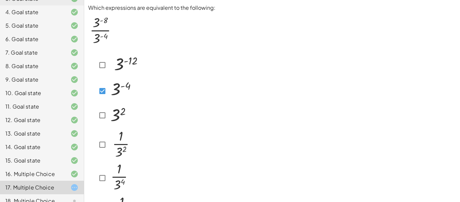
click at [156, 86] on div at bounding box center [272, 138] width 368 height 179
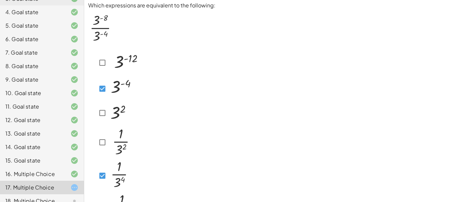
scroll to position [54, 0]
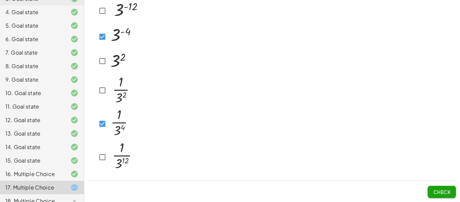
click at [436, 187] on button "Check" at bounding box center [442, 192] width 28 height 12
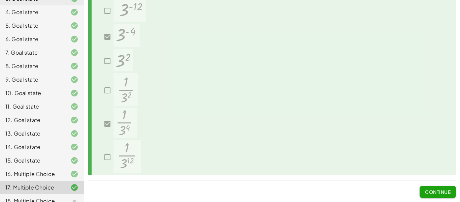
click at [436, 187] on button "Continue" at bounding box center [438, 192] width 36 height 12
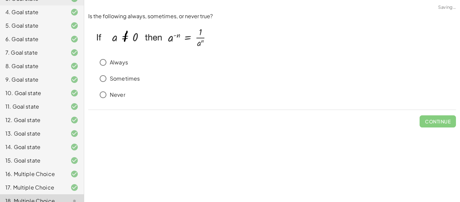
scroll to position [0, 0]
click at [102, 46] on img at bounding box center [150, 39] width 125 height 23
